Goal: Task Accomplishment & Management: Complete application form

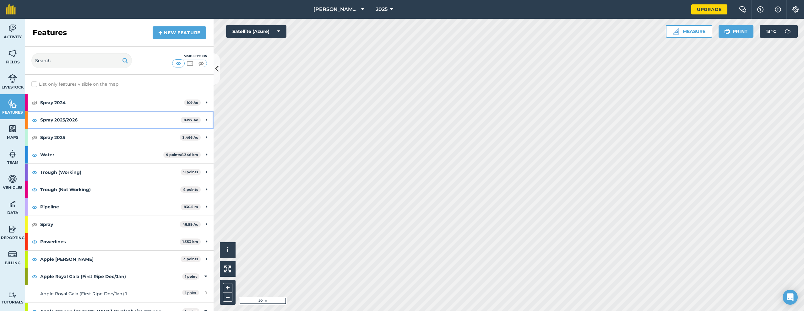
click at [73, 115] on strong "Spray 2025/2026" at bounding box center [110, 119] width 141 height 17
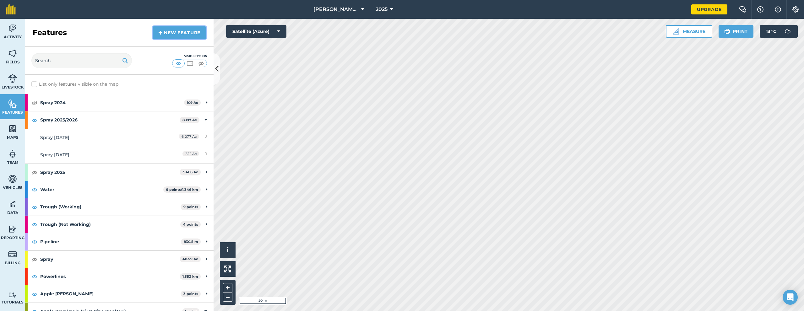
click at [167, 34] on link "New feature" at bounding box center [179, 32] width 53 height 13
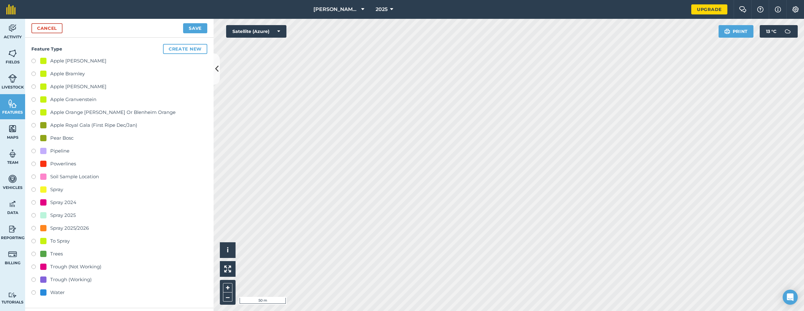
click at [80, 229] on div "Spray 2025/2026" at bounding box center [69, 228] width 39 height 8
radio input "true"
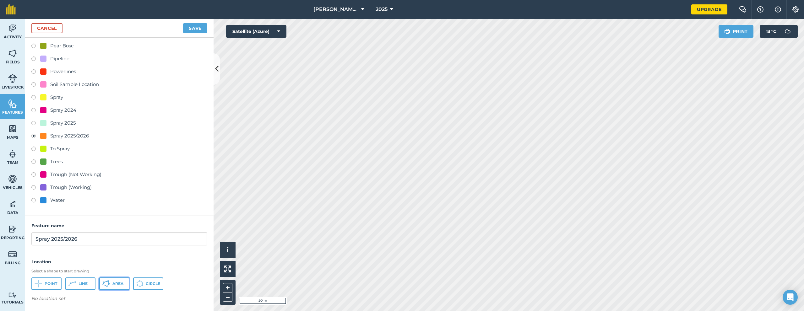
click at [106, 286] on icon at bounding box center [106, 284] width 8 height 8
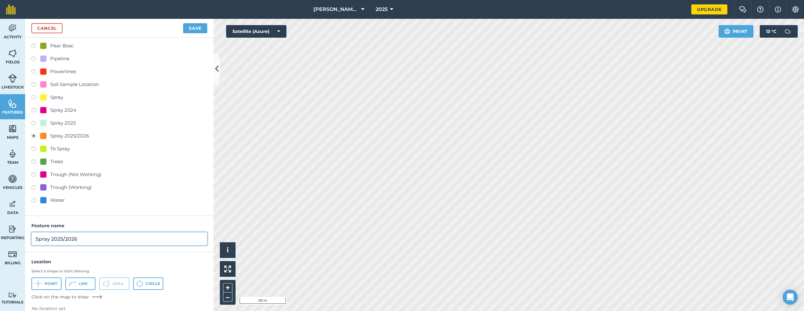
drag, startPoint x: 51, startPoint y: 239, endPoint x: 88, endPoint y: 242, distance: 37.2
click at [88, 242] on input "Spray 2025/2026" at bounding box center [119, 238] width 176 height 13
type input "Spray [DATE]"
click at [195, 28] on button "Save" at bounding box center [195, 28] width 24 height 10
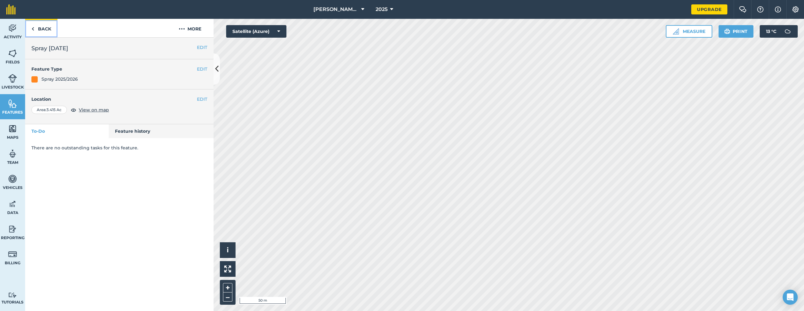
click at [34, 28] on img at bounding box center [32, 29] width 3 height 8
